Goal: Complete application form

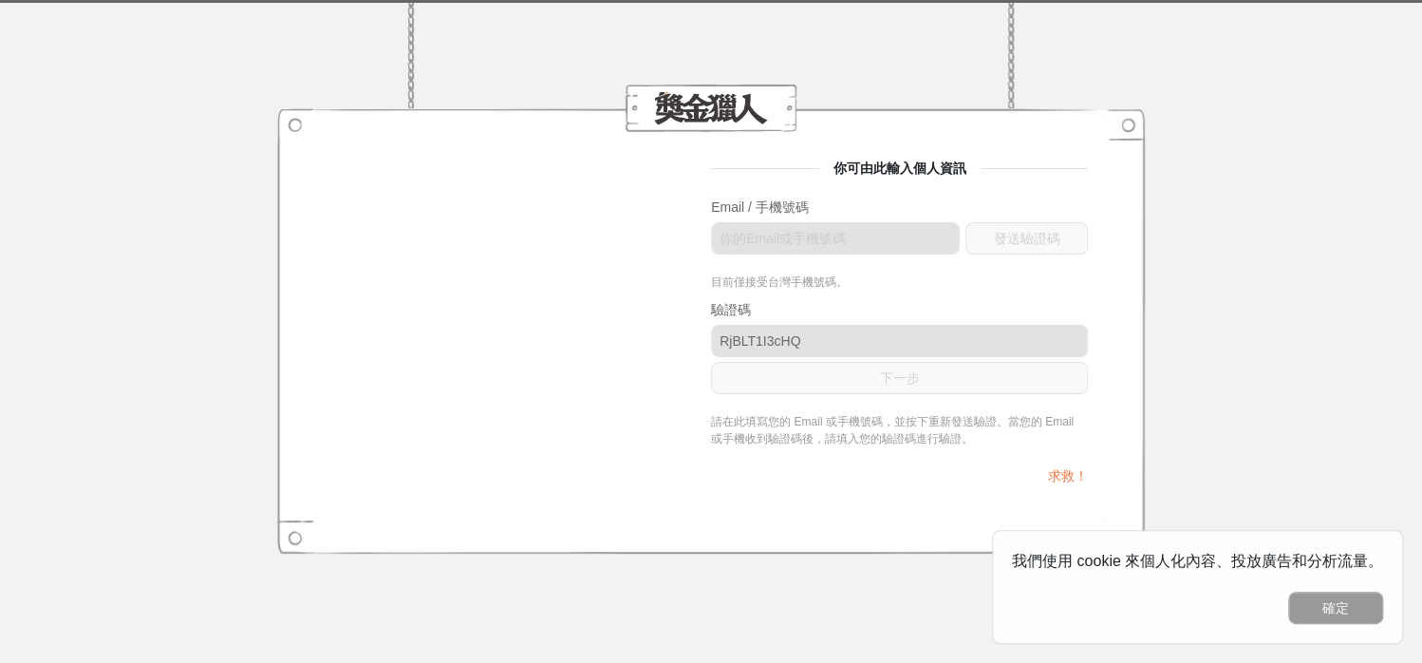
drag, startPoint x: 1335, startPoint y: 614, endPoint x: 1092, endPoint y: 538, distance: 254.6
click at [1335, 614] on button "確定" at bounding box center [1335, 607] width 95 height 32
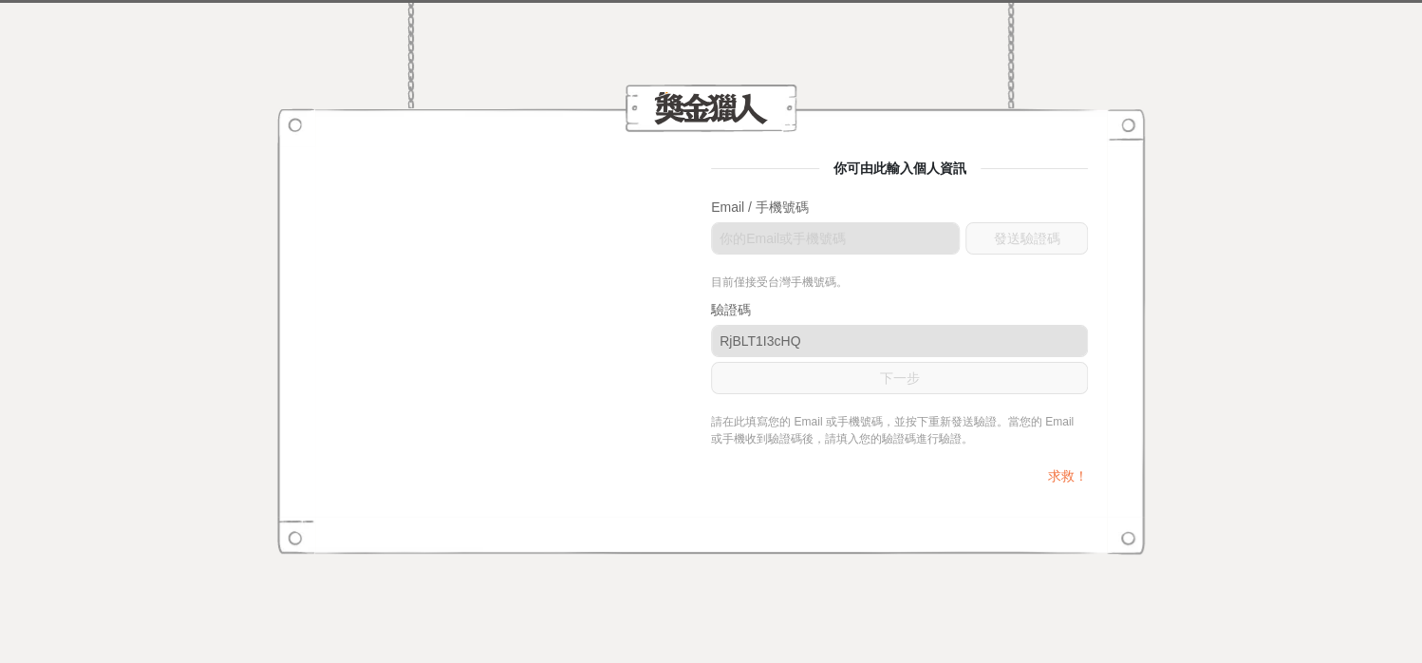
click at [1061, 473] on link "求救！" at bounding box center [1068, 475] width 40 height 15
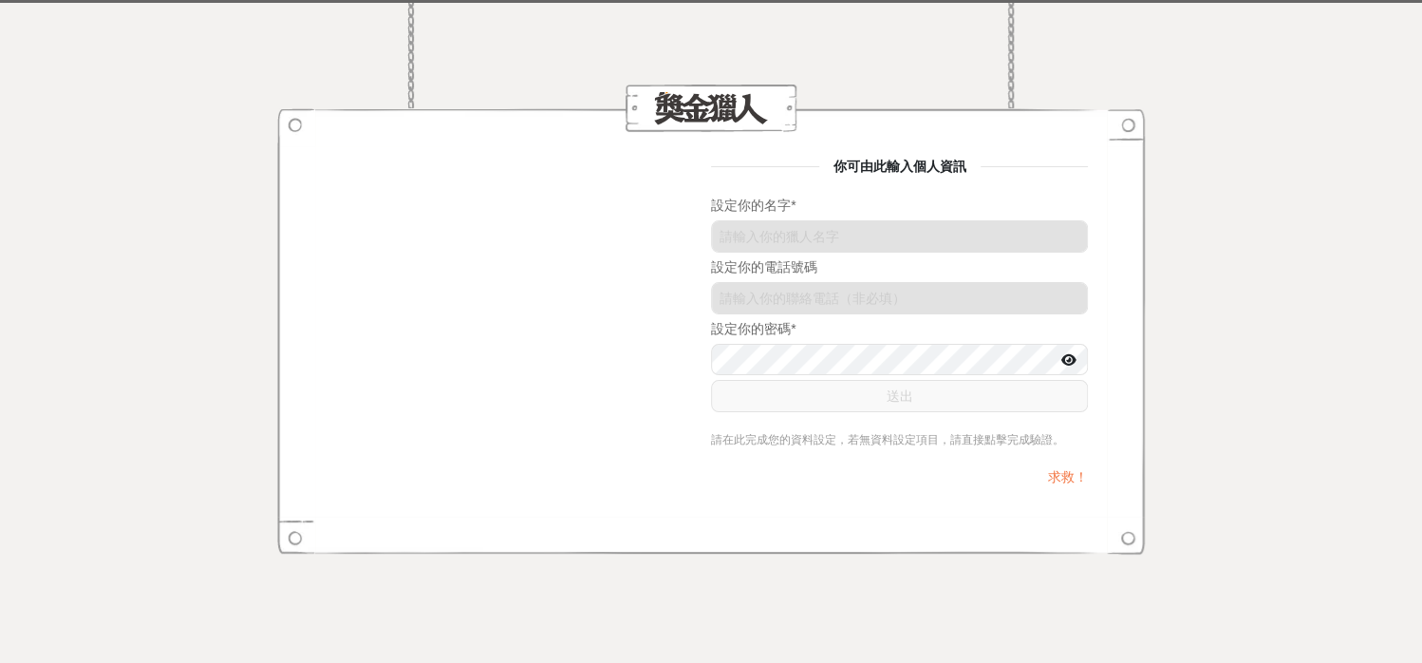
drag, startPoint x: 1127, startPoint y: 128, endPoint x: 1070, endPoint y: 180, distance: 77.3
click at [1127, 127] on div at bounding box center [711, 107] width 868 height 47
drag, startPoint x: 507, startPoint y: 229, endPoint x: 365, endPoint y: 400, distance: 221.8
click at [503, 230] on div "你可由此輸入個人資訊 設定你的名字 * 設定你的電話號碼 RjBLT1I3cHQ 設定你的密碼 * 送出 請在此完成您的資料設定，若無資料設定項目，請直接點擊…" at bounding box center [711, 332] width 754 height 350
drag, startPoint x: 196, startPoint y: 426, endPoint x: 485, endPoint y: 220, distance: 355.3
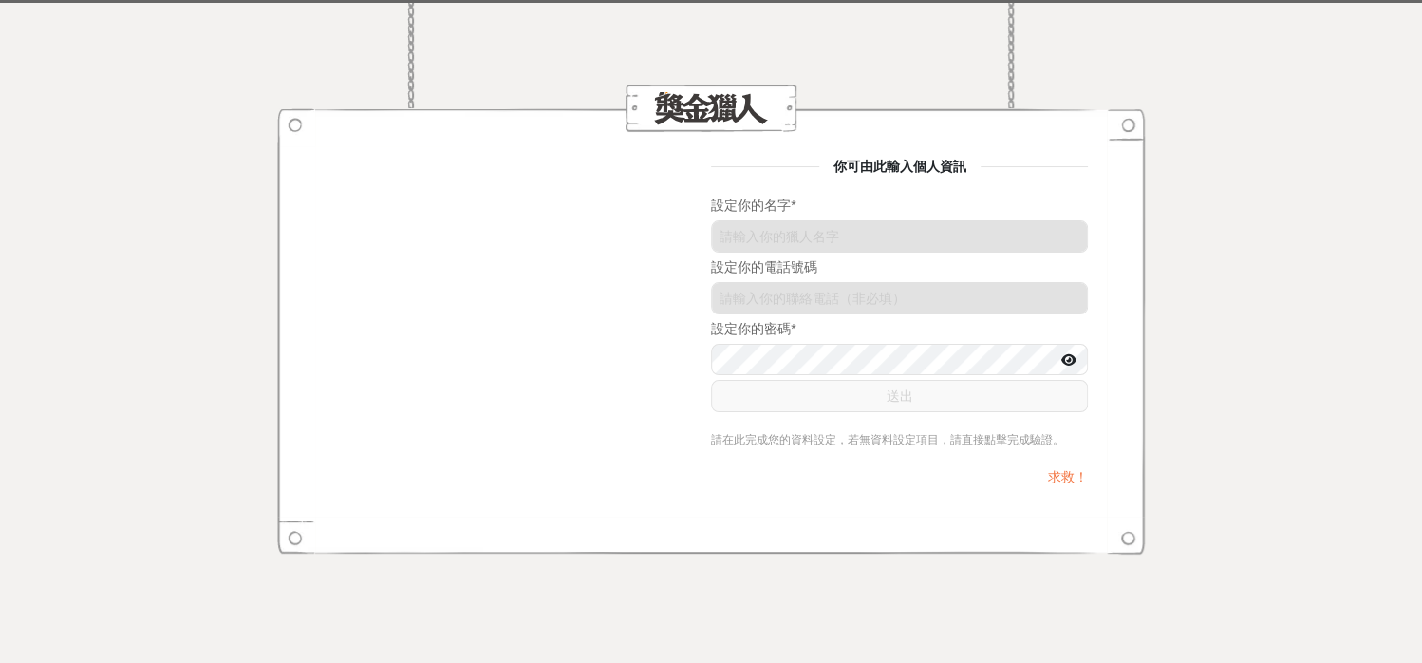
click at [196, 425] on div "你可由此輸入個人資訊 設定你的名字 * 設定你的電話號碼 RjBLT1I3cHQ 設定你的密碼 * 送出 請在此完成您的資料設定，若無資料設定項目，請直接點擊…" at bounding box center [711, 331] width 1422 height 663
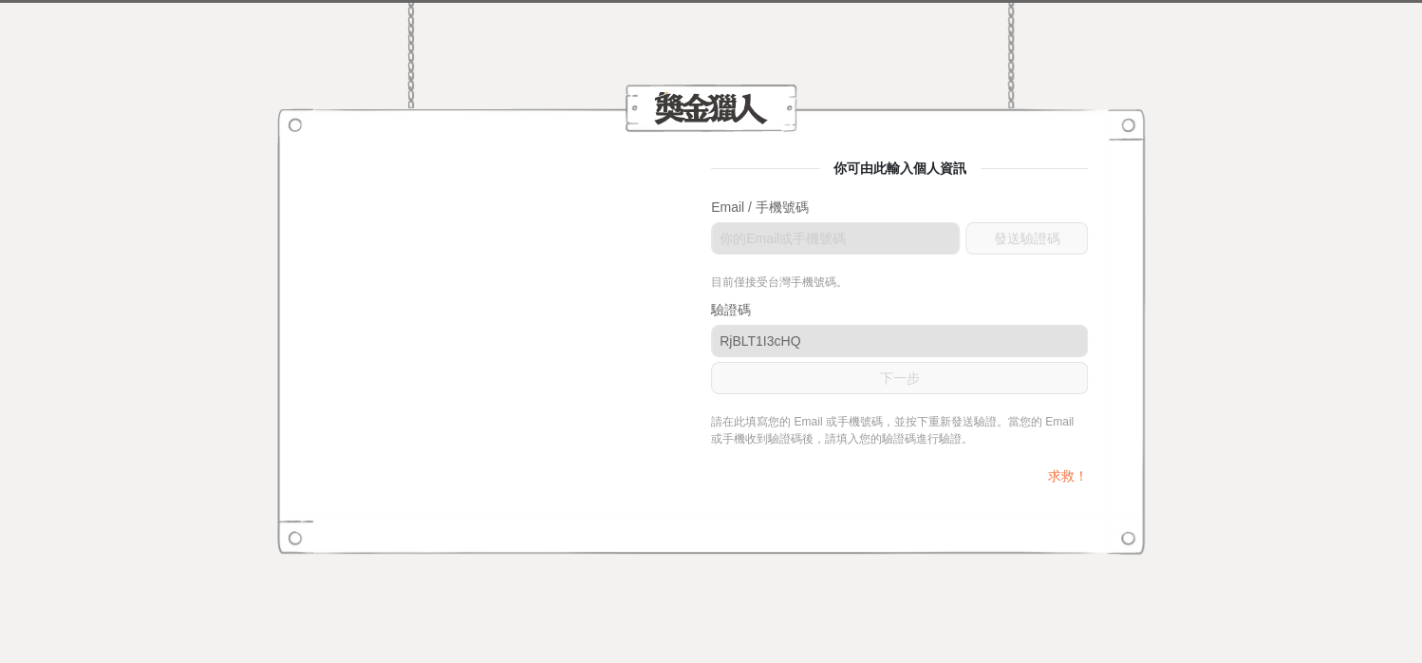
click at [297, 525] on div at bounding box center [711, 331] width 868 height 446
drag, startPoint x: 307, startPoint y: 134, endPoint x: 936, endPoint y: 180, distance: 631.0
click at [346, 128] on div "你可由此輸入個人資訊 Email / 手機號碼 發送驗證碼 目前僅接受台灣手機號碼。 驗證碼 下一步 請在此填寫您的 Email 或手機號碼，並按下重新發送驗…" at bounding box center [711, 331] width 868 height 446
click at [1137, 124] on div at bounding box center [711, 107] width 868 height 47
click at [723, 106] on div at bounding box center [711, 109] width 114 height 35
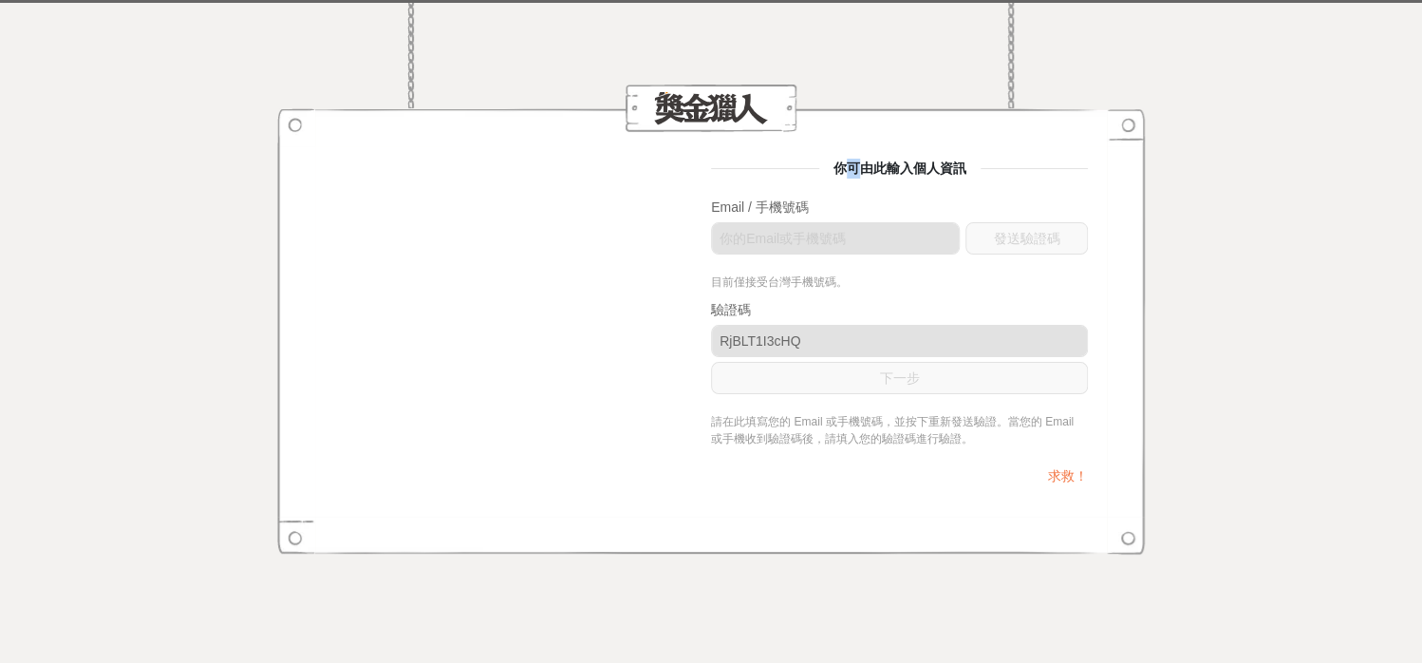
click at [852, 165] on span "你可由此輸入個人資訊" at bounding box center [899, 167] width 161 height 15
click at [872, 174] on span "你可由此輸入個人資訊" at bounding box center [899, 167] width 161 height 15
click at [678, 328] on div "你可由此輸入個人資訊 Email / 手機號碼 發送驗證碼 目前僅接受台灣手機號碼。 驗證碼 下一步 請在此填寫您的 Email 或手機號碼，並按下重新發送驗…" at bounding box center [711, 332] width 754 height 346
click at [598, 361] on div "你可由此輸入個人資訊 Email / 手機號碼 發送驗證碼 目前僅接受台灣手機號碼。 驗證碼 下一步 請在此填寫您的 Email 或手機號碼，並按下重新發送驗…" at bounding box center [711, 332] width 754 height 346
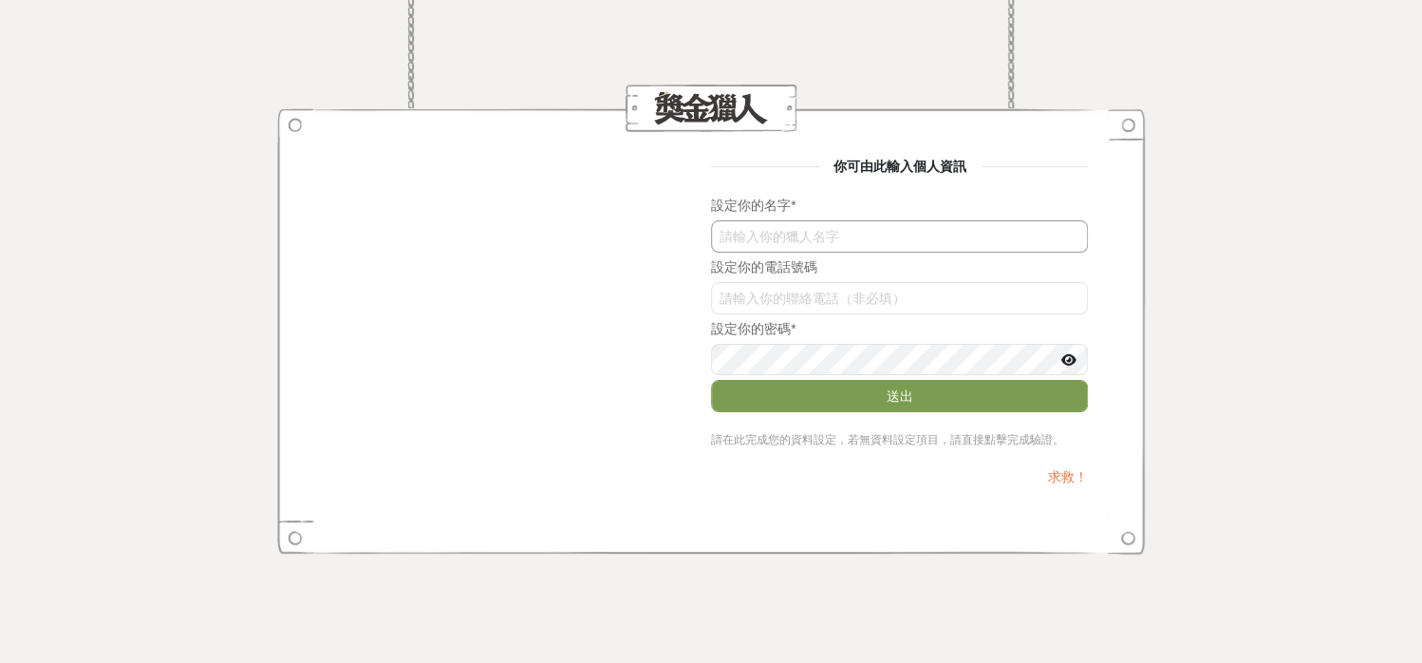
click at [839, 230] on input "text" at bounding box center [899, 236] width 377 height 32
type input "林芷涵"
click at [812, 296] on input "text" at bounding box center [899, 298] width 377 height 32
type input "0925506359"
drag, startPoint x: 1073, startPoint y: 361, endPoint x: 1093, endPoint y: 365, distance: 20.5
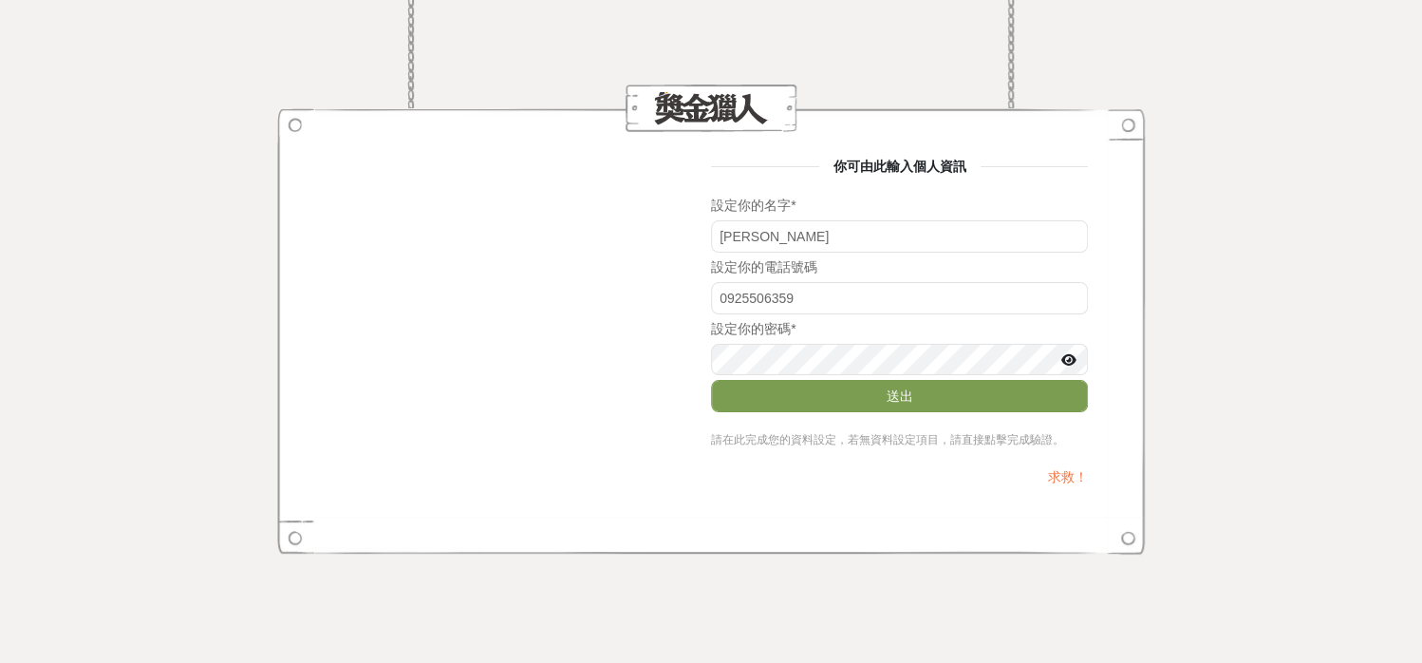
click at [1073, 360] on icon at bounding box center [1068, 359] width 15 height 13
click at [1051, 398] on button "送出" at bounding box center [899, 396] width 377 height 32
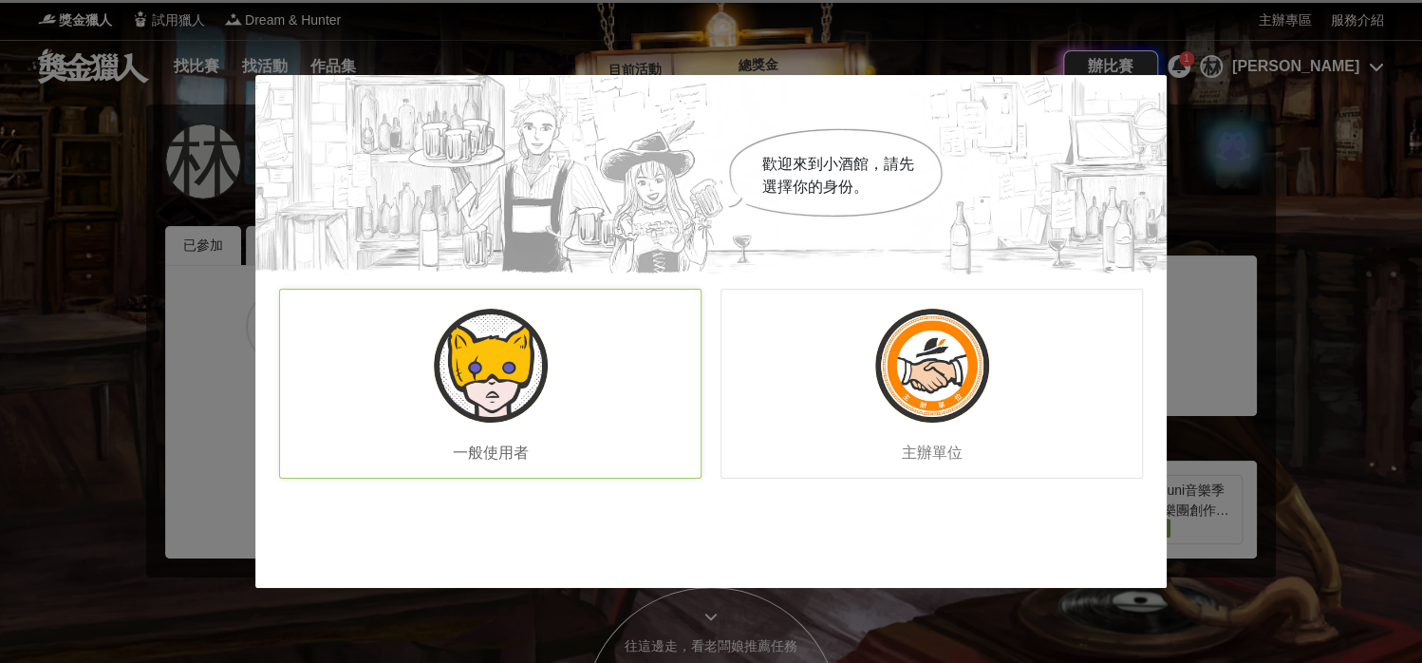
click at [493, 398] on img at bounding box center [491, 365] width 114 height 114
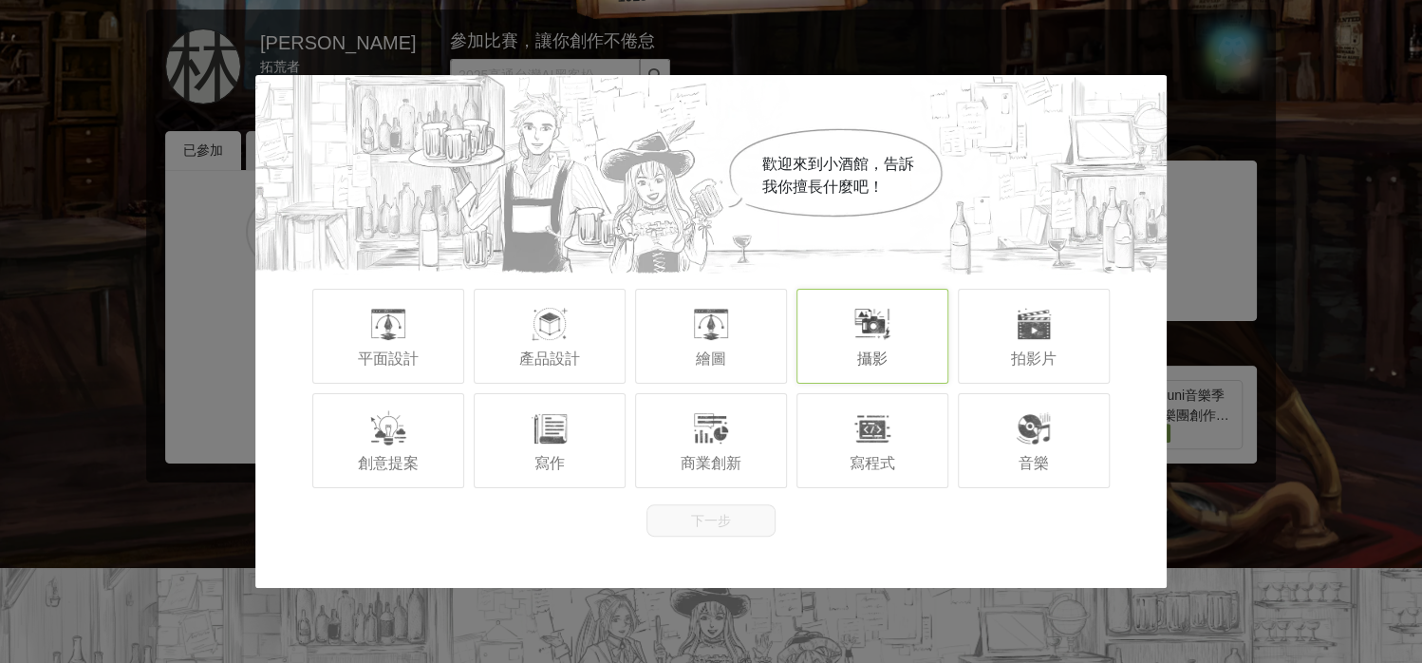
scroll to position [285, 0]
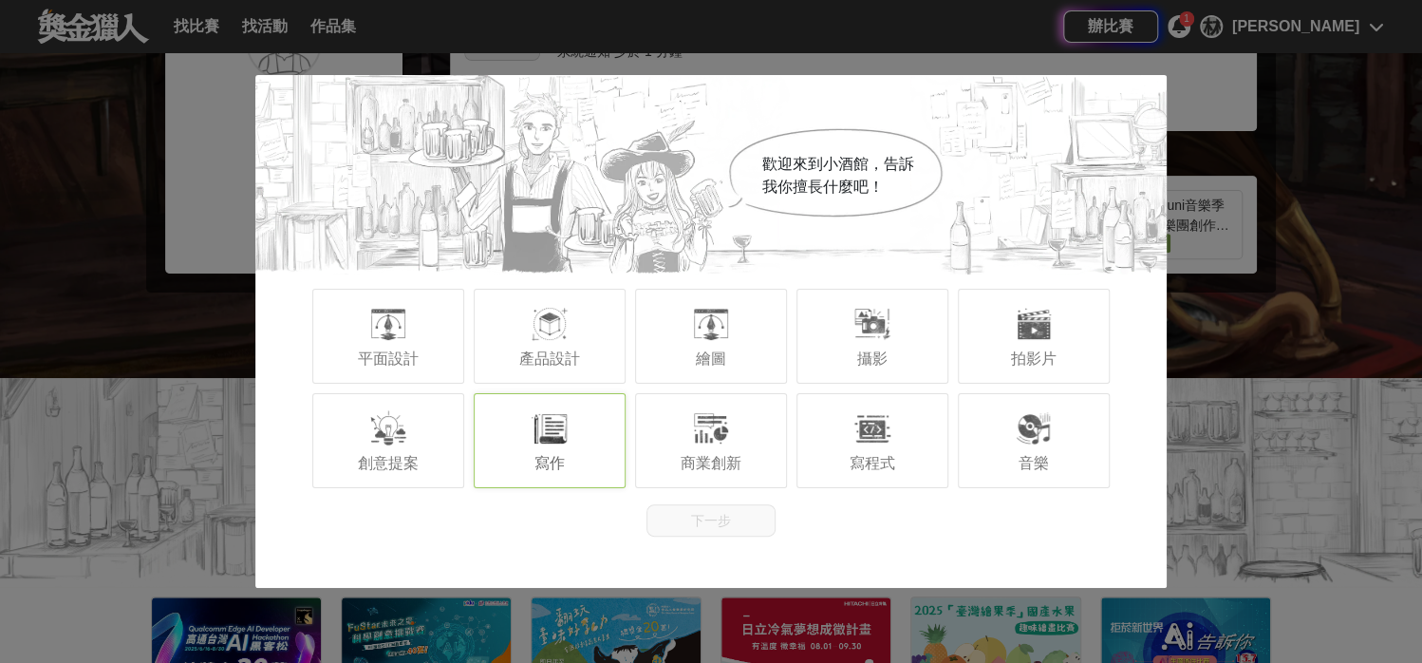
click at [528, 435] on div "寫作" at bounding box center [550, 440] width 152 height 95
click at [707, 515] on button "下一步" at bounding box center [710, 520] width 129 height 32
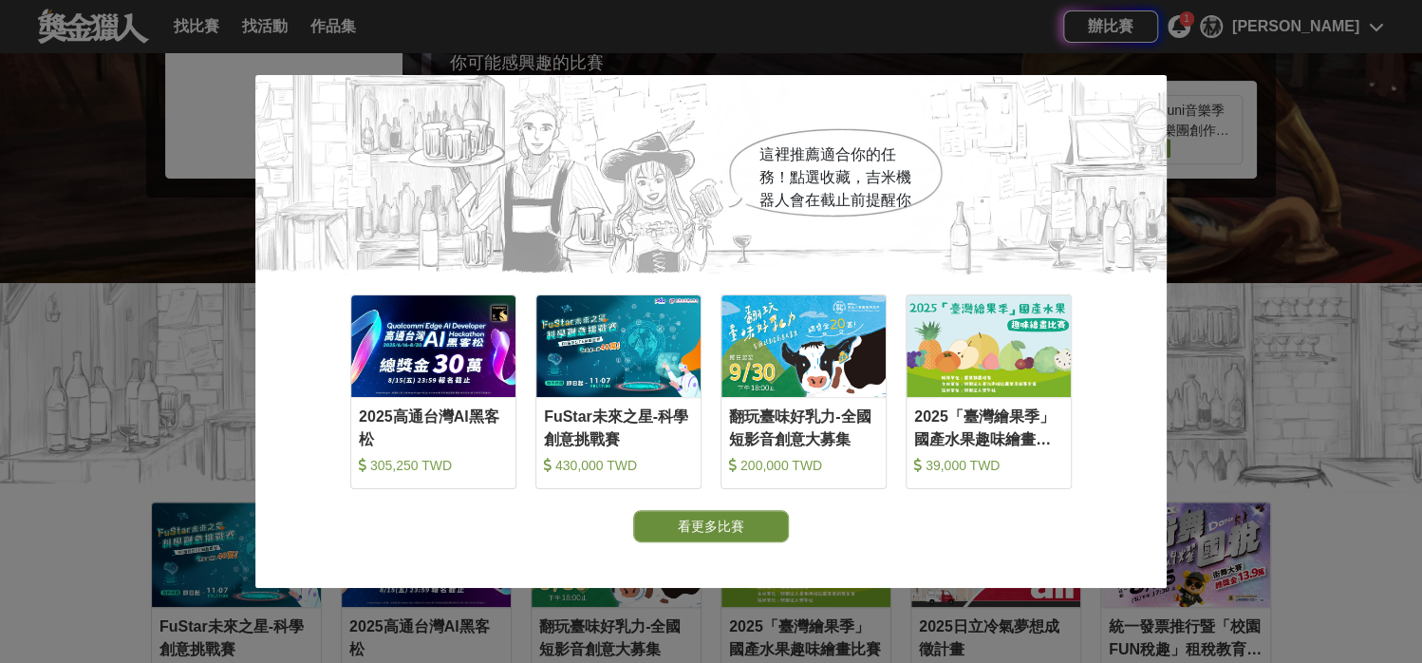
scroll to position [475, 0]
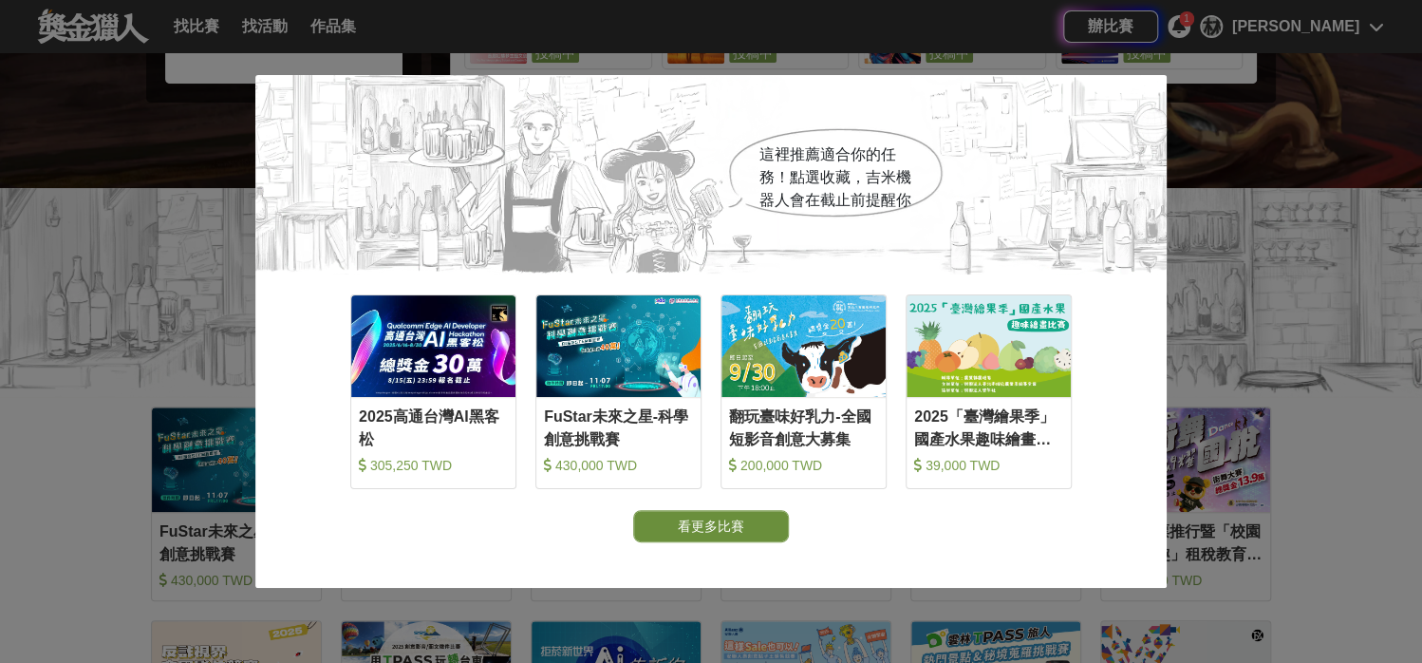
click at [730, 532] on button "看更多比賽" at bounding box center [711, 526] width 156 height 32
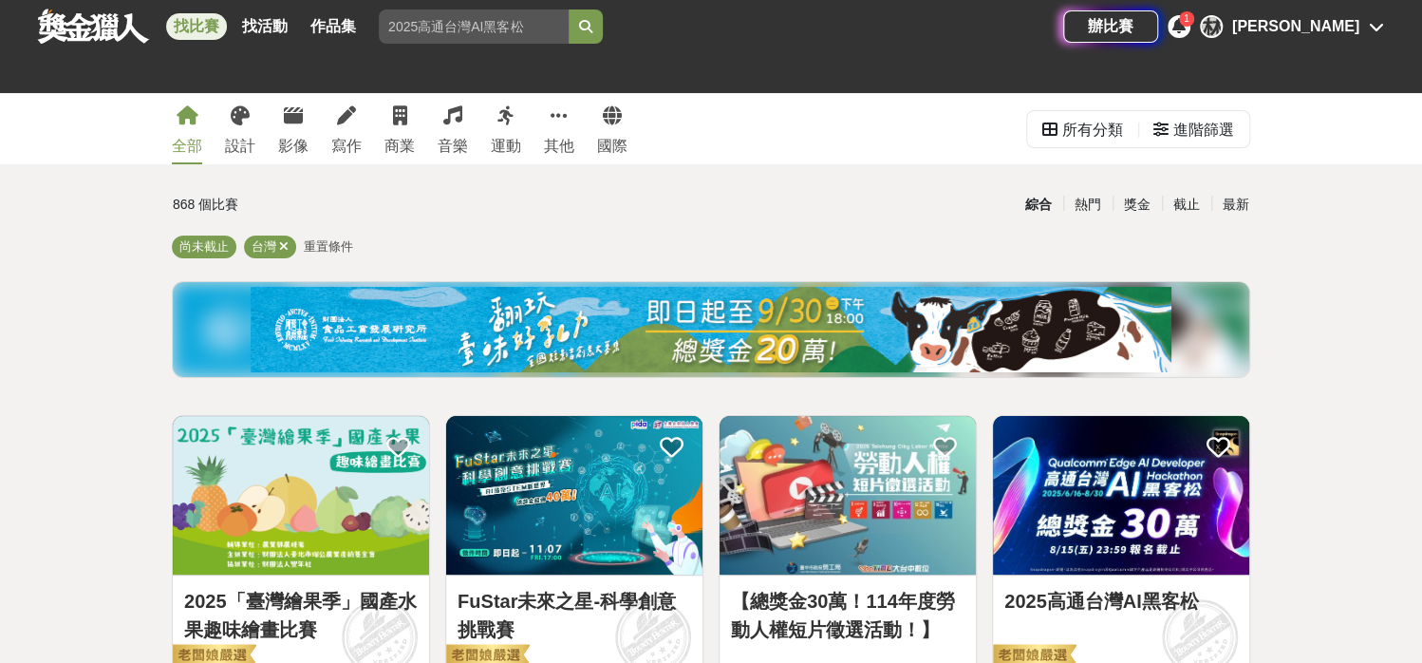
scroll to position [380, 0]
